Goal: Information Seeking & Learning: Learn about a topic

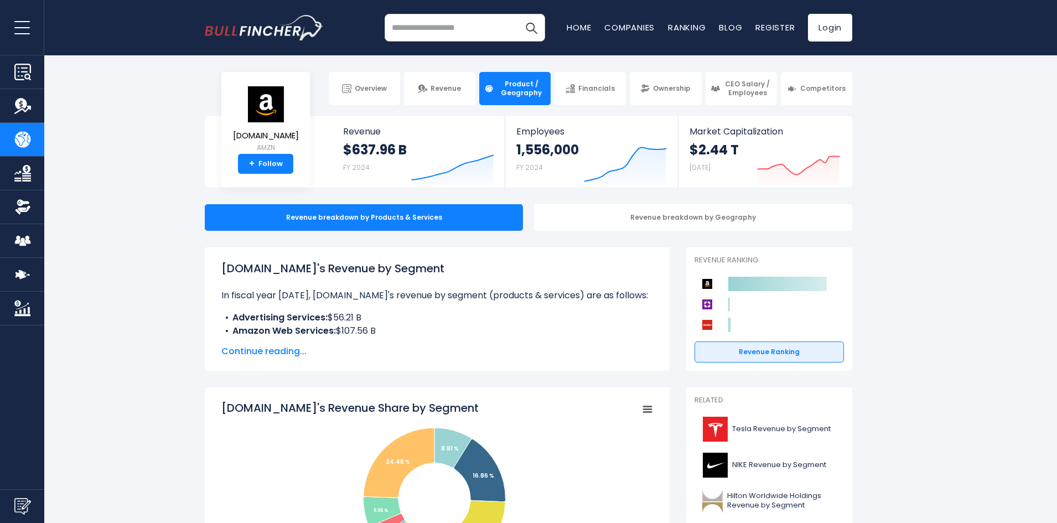
drag, startPoint x: 443, startPoint y: 257, endPoint x: 215, endPoint y: 254, distance: 227.9
click at [215, 254] on div "[DOMAIN_NAME]'s Revenue by Segment In fiscal year [DATE], [DOMAIN_NAME]'s reven…" at bounding box center [437, 308] width 465 height 123
copy h1 "[DOMAIN_NAME]'s Revenue by Segment"
click at [285, 357] on span "Continue reading..." at bounding box center [436, 351] width 431 height 13
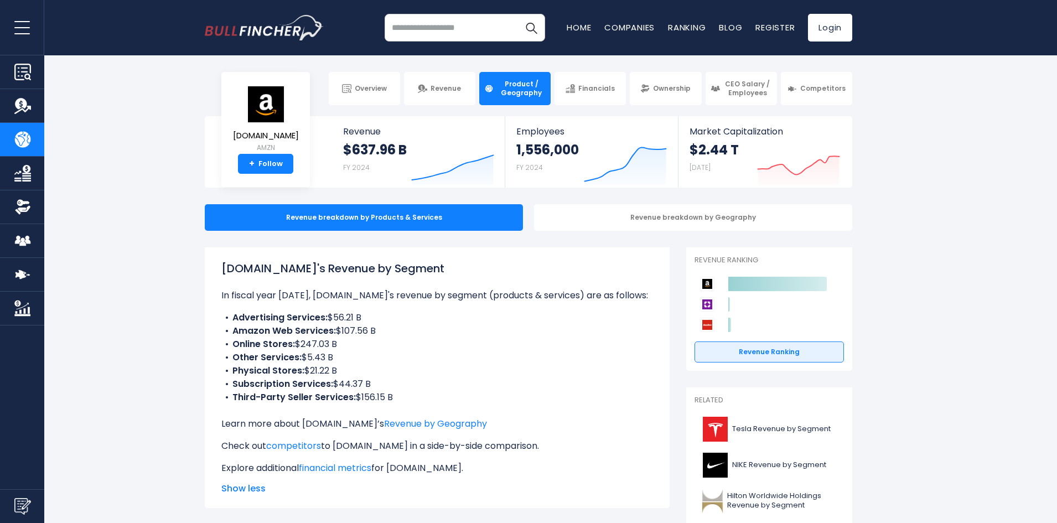
click at [457, 416] on div "[DOMAIN_NAME]'s Revenue by Segment In fiscal year [DATE], [DOMAIN_NAME]'s reven…" at bounding box center [436, 367] width 431 height 215
click at [457, 420] on link "Revenue by Geography" at bounding box center [435, 423] width 103 height 13
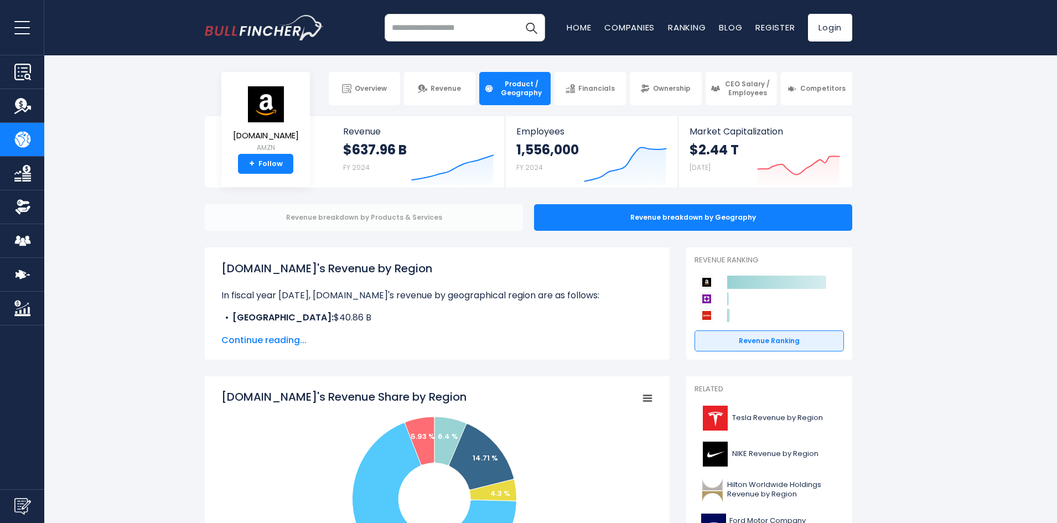
click at [412, 210] on div "Revenue breakdown by Products & Services" at bounding box center [364, 217] width 318 height 27
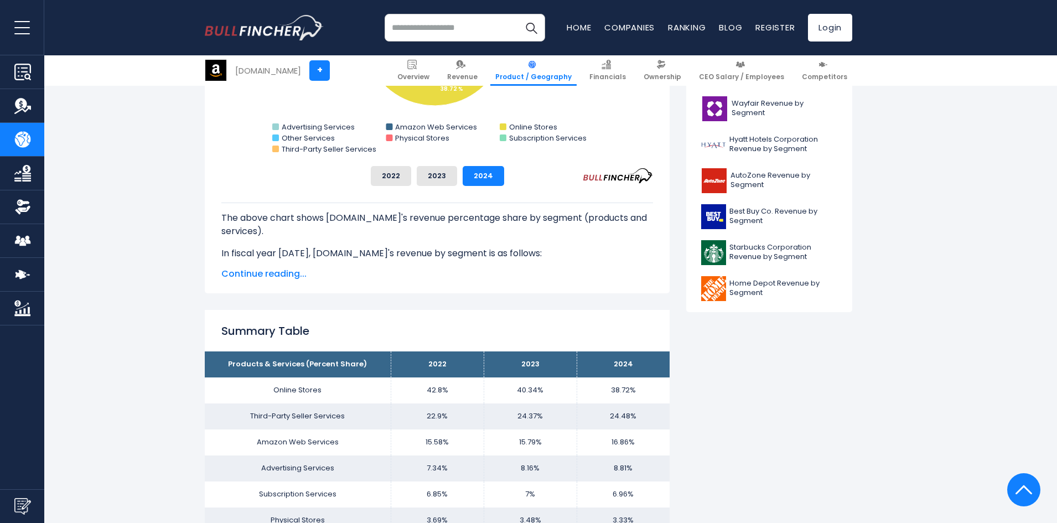
scroll to position [443, 0]
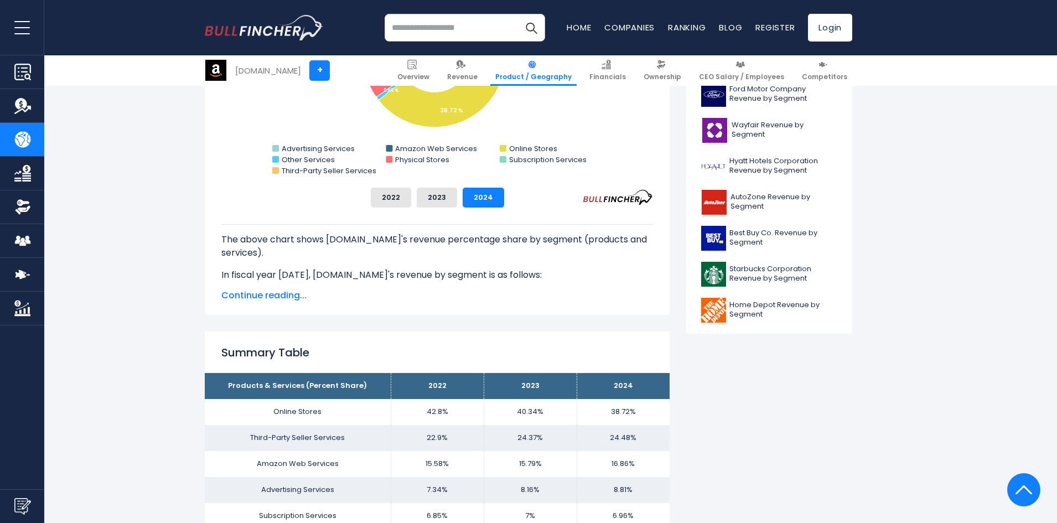
click at [287, 298] on span "Continue reading..." at bounding box center [436, 295] width 431 height 13
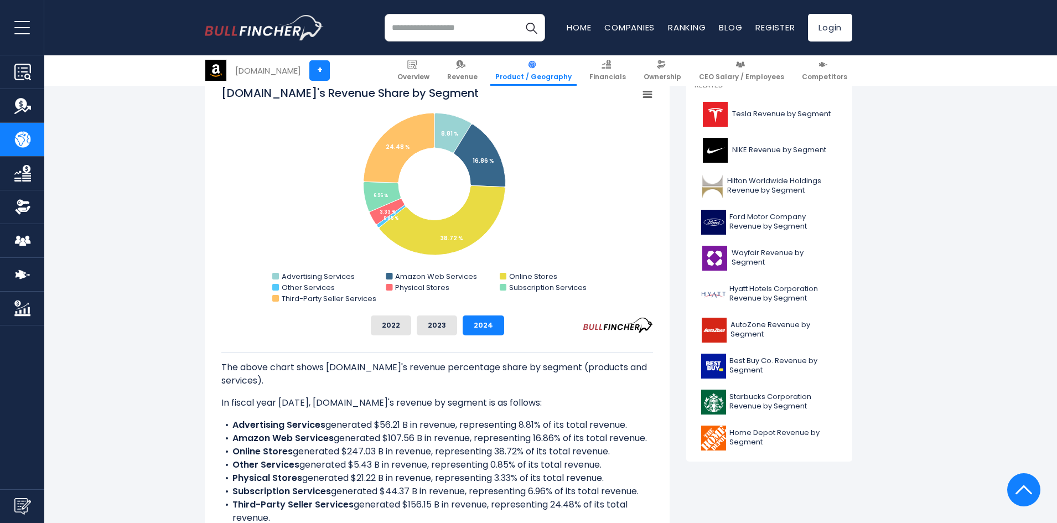
scroll to position [295, 0]
